Goal: Complete application form

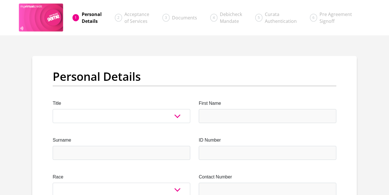
select select "Ms"
click option "Ms" at bounding box center [0, 0] width 0 height 0
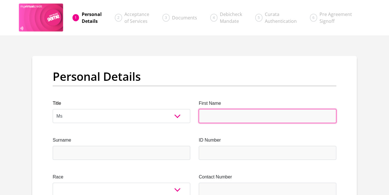
click at [208, 115] on input "First Name" at bounding box center [268, 116] width 138 height 14
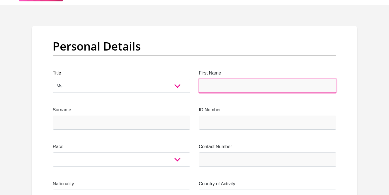
scroll to position [26, 0]
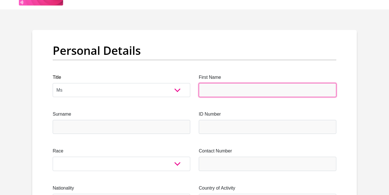
click at [209, 87] on input "First Name" at bounding box center [268, 90] width 138 height 14
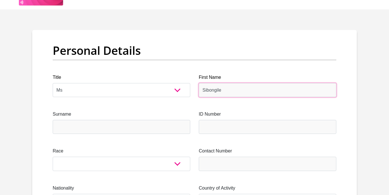
type input "Sibongile"
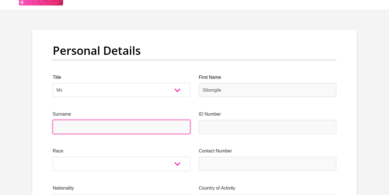
click at [140, 124] on input "Surname" at bounding box center [122, 127] width 138 height 14
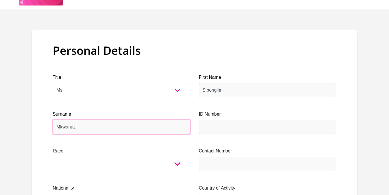
type input "Mkwanazi"
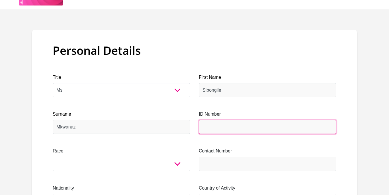
click at [236, 122] on input "ID Number" at bounding box center [268, 127] width 138 height 14
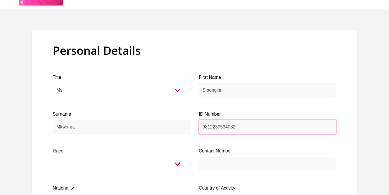
type input "9812230534082"
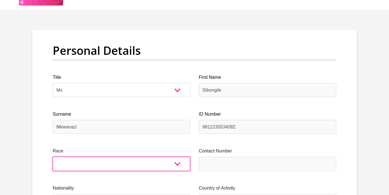
click at [53, 156] on select "Black Coloured Indian White Other" at bounding box center [122, 163] width 138 height 14
select select "1"
click option "Black" at bounding box center [0, 0] width 0 height 0
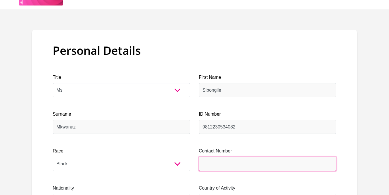
click at [217, 159] on input "Contact Number" at bounding box center [268, 163] width 138 height 14
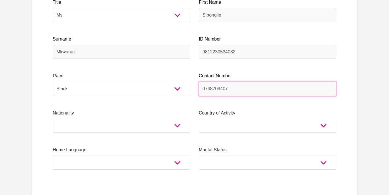
scroll to position [111, 0]
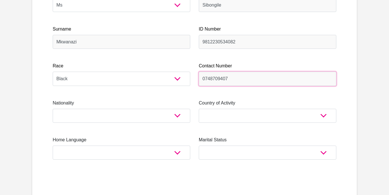
type input "0748709407"
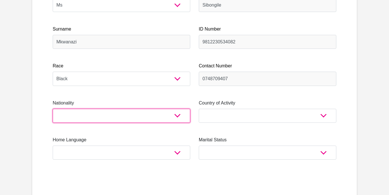
click at [53, 109] on select "[GEOGRAPHIC_DATA] [GEOGRAPHIC_DATA] [GEOGRAPHIC_DATA] [GEOGRAPHIC_DATA] [GEOGRA…" at bounding box center [122, 116] width 138 height 14
select select "ZAF"
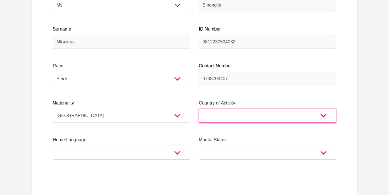
click at [199, 109] on select "[GEOGRAPHIC_DATA] [GEOGRAPHIC_DATA] [GEOGRAPHIC_DATA] [GEOGRAPHIC_DATA] [GEOGRA…" at bounding box center [268, 116] width 138 height 14
select select "ZAF"
click option "[GEOGRAPHIC_DATA]" at bounding box center [0, 0] width 0 height 0
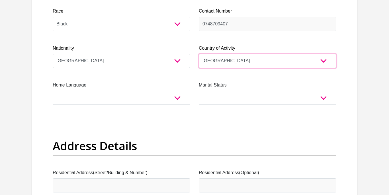
scroll to position [166, 0]
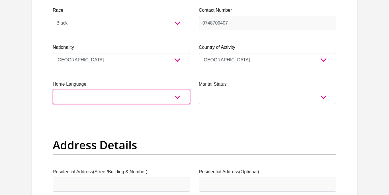
select select "[DATE]"
click option "Zulu" at bounding box center [0, 0] width 0 height 0
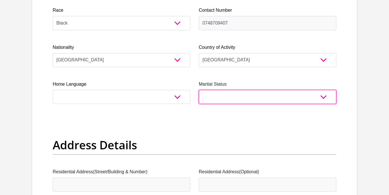
select select "2"
click option "Single" at bounding box center [0, 0] width 0 height 0
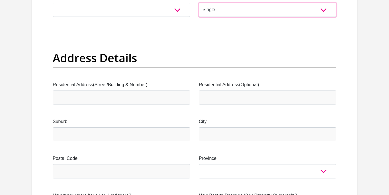
scroll to position [253, 0]
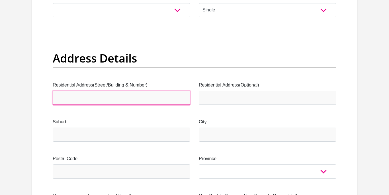
click at [167, 100] on input "Residential Address(Street/Building & Number)" at bounding box center [122, 98] width 138 height 14
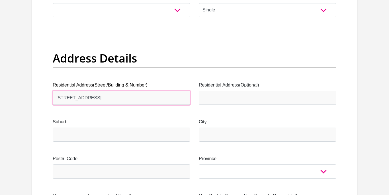
type input "[STREET_ADDRESS]"
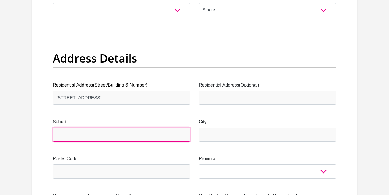
click at [157, 136] on input "Suburb" at bounding box center [122, 134] width 138 height 14
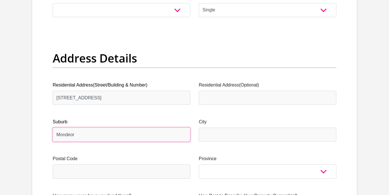
type input "Mondeor"
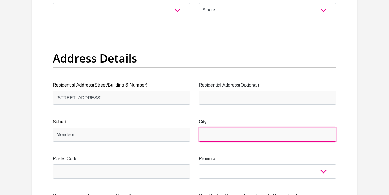
click at [230, 140] on input "City" at bounding box center [268, 134] width 138 height 14
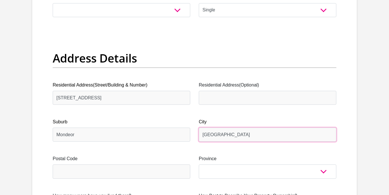
type input "[GEOGRAPHIC_DATA]"
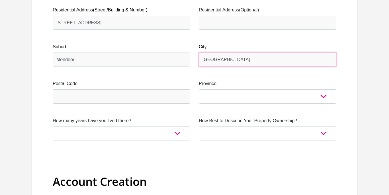
scroll to position [328, 0]
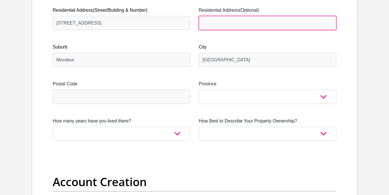
click at [232, 24] on input "Residential Address(Optional)" at bounding box center [268, 23] width 138 height 14
type input "Dayesford rd, Mondeor"
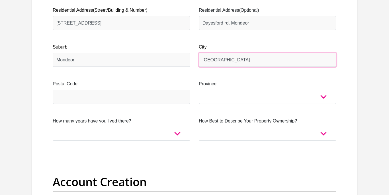
click at [231, 66] on input "[GEOGRAPHIC_DATA]" at bounding box center [268, 60] width 138 height 14
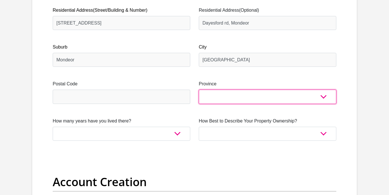
select select "Gauteng"
click option "Gauteng" at bounding box center [0, 0] width 0 height 0
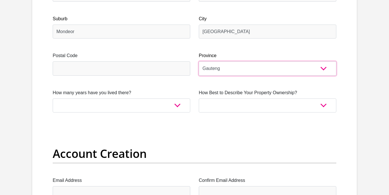
scroll to position [367, 0]
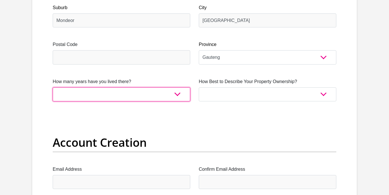
select select "5"
click option "5+ years" at bounding box center [0, 0] width 0 height 0
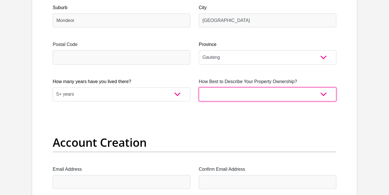
select select "parents"
click option "Family Owned" at bounding box center [0, 0] width 0 height 0
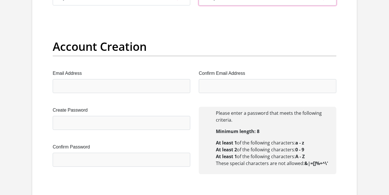
scroll to position [486, 0]
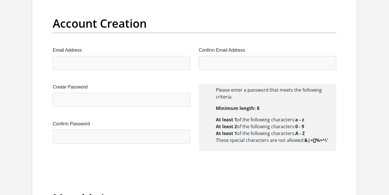
click at [168, 56] on div "Email Address" at bounding box center [122, 58] width 138 height 23
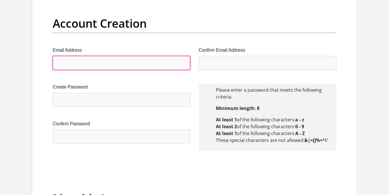
click at [156, 62] on input "Email Address" at bounding box center [122, 63] width 138 height 14
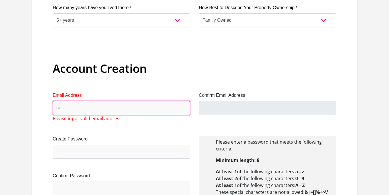
scroll to position [437, 0]
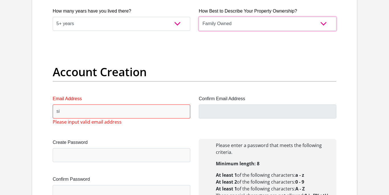
click at [199, 17] on select "Owned Rented Family Owned Company Dwelling" at bounding box center [268, 24] width 138 height 14
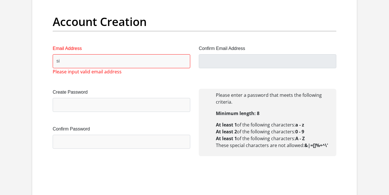
scroll to position [488, 0]
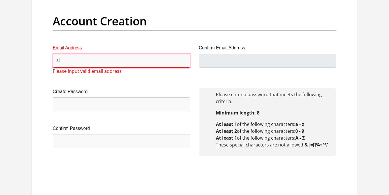
click at [155, 57] on input "si" at bounding box center [122, 61] width 138 height 14
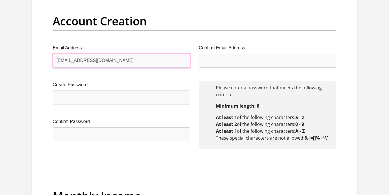
type input "[EMAIL_ADDRESS][DOMAIN_NAME]"
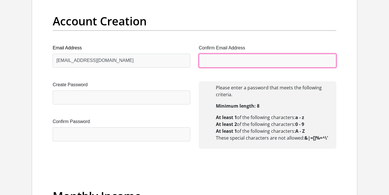
click at [247, 60] on input "Confirm Email Address" at bounding box center [268, 61] width 138 height 14
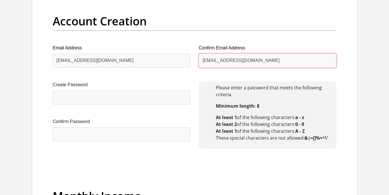
type input "[EMAIL_ADDRESS][DOMAIN_NAME]"
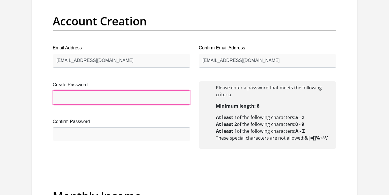
click at [166, 103] on input "Create Password" at bounding box center [122, 97] width 138 height 14
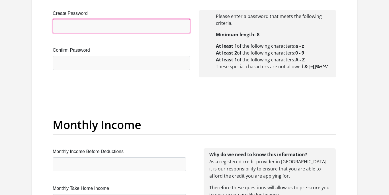
scroll to position [545, 0]
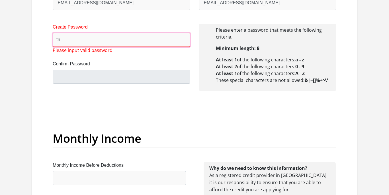
type input "t"
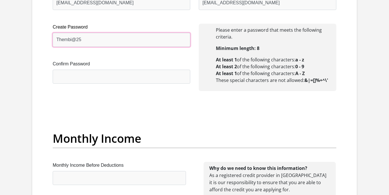
type input "Thembi@25"
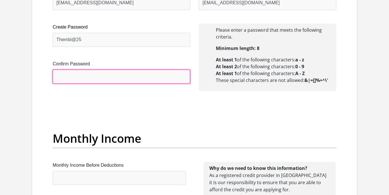
click at [148, 81] on input "Confirm Password" at bounding box center [122, 76] width 138 height 14
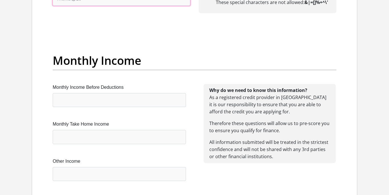
scroll to position [651, 0]
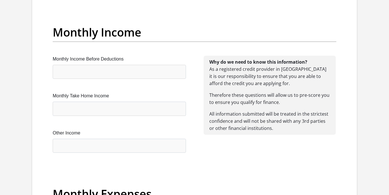
type input "Thembi@25"
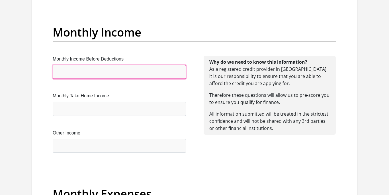
click at [129, 74] on input "Monthly Income Before Deductions" at bounding box center [119, 72] width 133 height 14
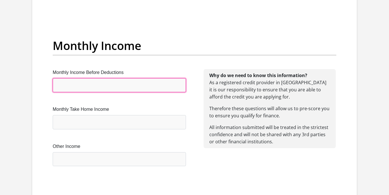
scroll to position [636, 0]
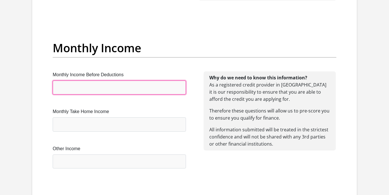
click at [123, 83] on input "Monthly Income Before Deductions" at bounding box center [119, 87] width 133 height 14
type input "4500"
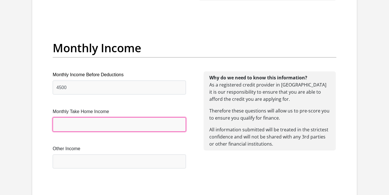
click at [94, 128] on input "Monthly Take Home Income" at bounding box center [119, 124] width 133 height 14
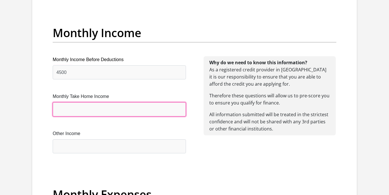
scroll to position [654, 0]
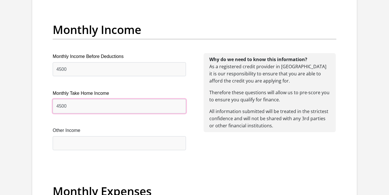
type input "4500"
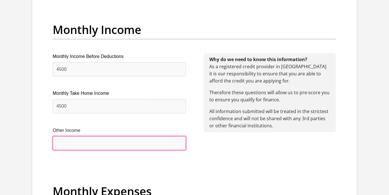
click at [86, 145] on input "Other Income" at bounding box center [119, 143] width 133 height 14
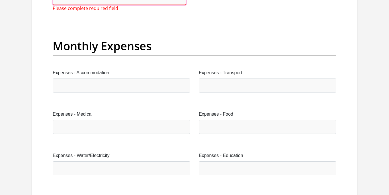
scroll to position [815, 0]
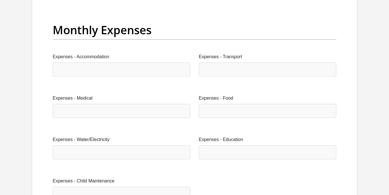
click at [86, 61] on div "Expenses - Accommodation" at bounding box center [122, 64] width 138 height 23
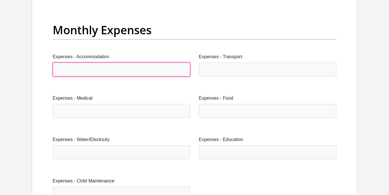
click at [83, 67] on input "Expenses - Accommodation" at bounding box center [122, 69] width 138 height 14
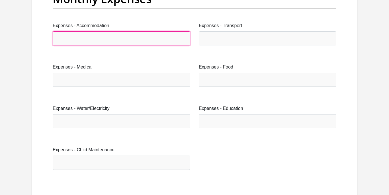
scroll to position [846, 0]
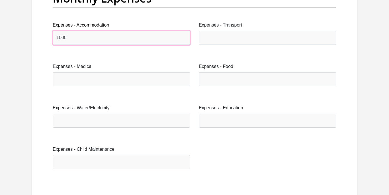
type input "1000"
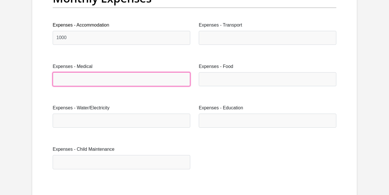
click at [83, 82] on input "Expenses - Medical" at bounding box center [122, 79] width 138 height 14
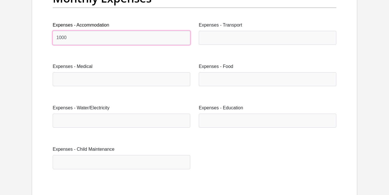
click at [112, 40] on input "1000" at bounding box center [122, 38] width 138 height 14
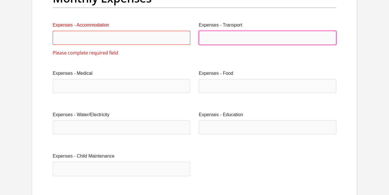
click at [208, 42] on input "Expenses - Transport" at bounding box center [268, 38] width 138 height 14
type input "3000"
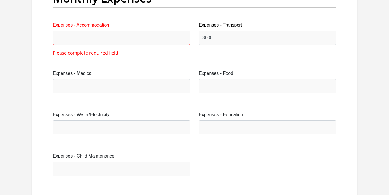
click at [144, 95] on div "Expenses - Medical" at bounding box center [121, 84] width 146 height 28
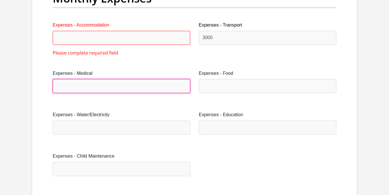
click at [143, 93] on input "Expenses - Medical" at bounding box center [122, 86] width 138 height 14
type input "0"
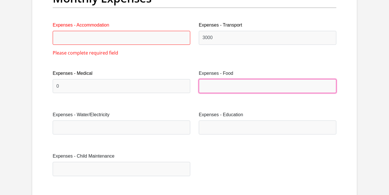
click at [226, 90] on input "Expenses - Food" at bounding box center [268, 86] width 138 height 14
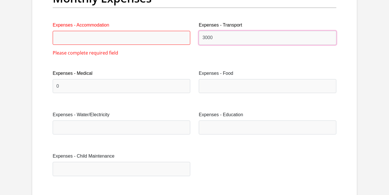
click at [208, 38] on input "3000" at bounding box center [268, 38] width 138 height 14
type input "1000"
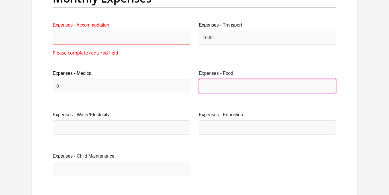
click at [210, 86] on input "Expenses - Food" at bounding box center [268, 86] width 138 height 14
type input "3"
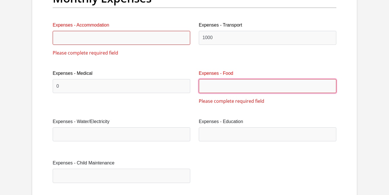
type input "3"
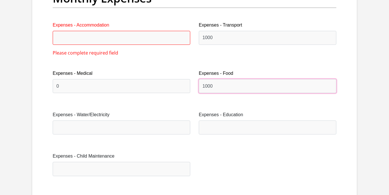
type input "1000"
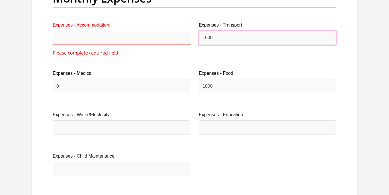
click at [207, 36] on input "1000" at bounding box center [268, 38] width 138 height 14
type input "1500"
click at [189, 93] on div "Expenses - Medical 0" at bounding box center [121, 84] width 146 height 28
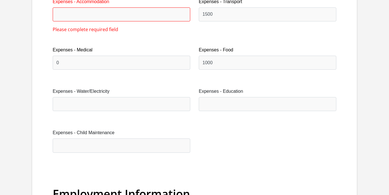
scroll to position [876, 0]
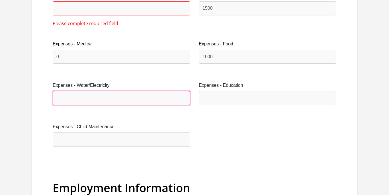
click at [157, 101] on input "Expenses - Water/Electricity" at bounding box center [122, 98] width 138 height 14
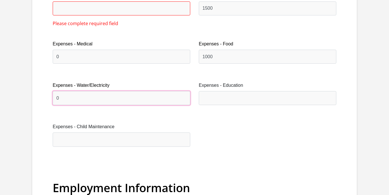
type input "0"
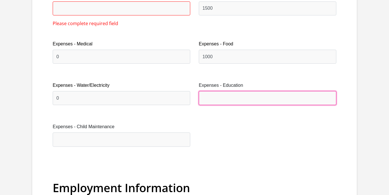
click at [219, 103] on input "Expenses - Education" at bounding box center [268, 98] width 138 height 14
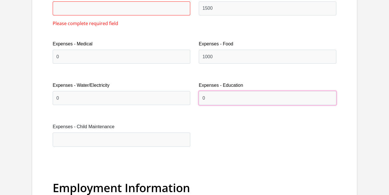
type input "0"
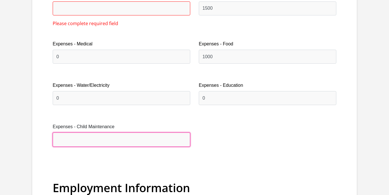
click at [125, 144] on input "Expenses - Child Maintenance" at bounding box center [122, 139] width 138 height 14
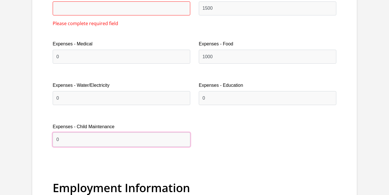
type input "0"
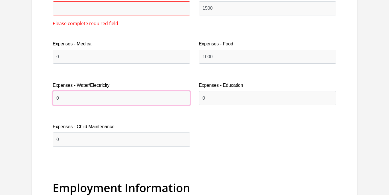
click at [103, 99] on input "0" at bounding box center [122, 98] width 138 height 14
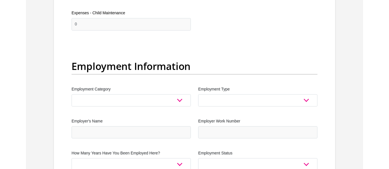
scroll to position [988, 0]
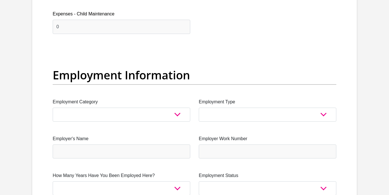
type input "400"
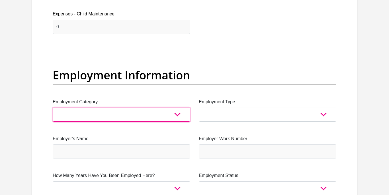
click at [53, 107] on select "AGRICULTURE ALCOHOL & TOBACCO CONSTRUCTION MATERIALS METALLURGY EQUIPMENT FOR R…" at bounding box center [122, 114] width 138 height 14
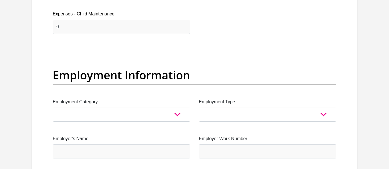
click at [130, 105] on div "Employment Category AGRICULTURE ALCOHOL & TOBACCO CONSTRUCTION MATERIALS METALL…" at bounding box center [122, 109] width 138 height 23
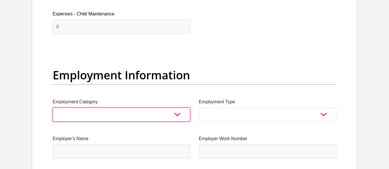
click at [53, 107] on select "AGRICULTURE ALCOHOL & TOBACCO CONSTRUCTION MATERIALS METALLURGY EQUIPMENT FOR R…" at bounding box center [122, 114] width 138 height 14
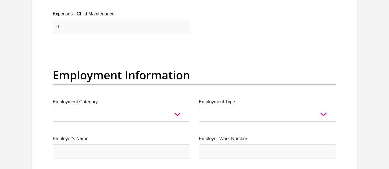
click at [221, 122] on div "Title Mr Ms Mrs Dr [PERSON_NAME] First Name Sibongile Surname [PERSON_NAME] ID …" at bounding box center [194, 44] width 292 height 1867
click at [221, 106] on div "Employment Type College/Lecturer Craft Seller Creative Driver Executive Farmer …" at bounding box center [268, 109] width 138 height 23
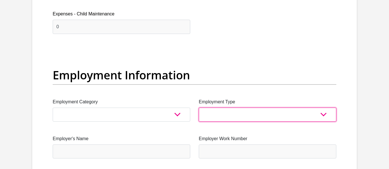
click at [199, 107] on select "College/Lecturer Craft Seller Creative Driver Executive Farmer Forces - Non Com…" at bounding box center [268, 114] width 138 height 14
